Goal: Information Seeking & Learning: Learn about a topic

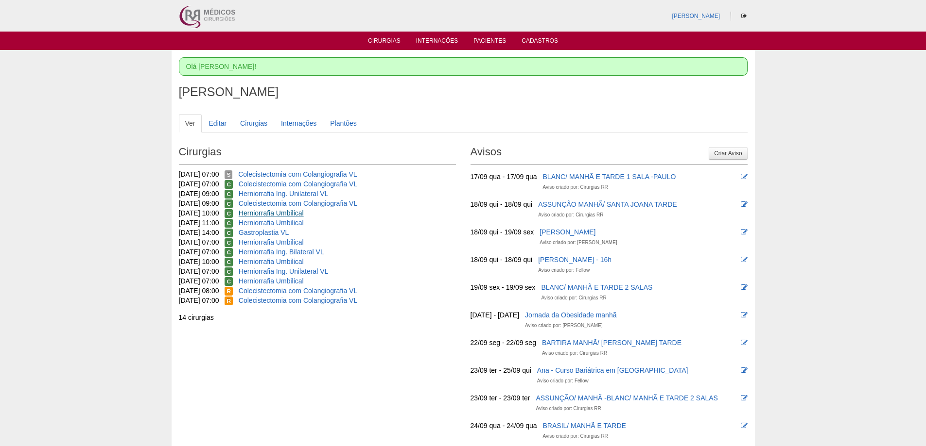
click at [282, 210] on link "Herniorrafia Umbilical" at bounding box center [271, 213] width 65 height 8
click at [297, 220] on link "Herniorrafia Umbilical" at bounding box center [271, 223] width 65 height 8
click at [276, 231] on link "Gastroplastia VL" at bounding box center [264, 233] width 51 height 8
